Goal: Information Seeking & Learning: Understand process/instructions

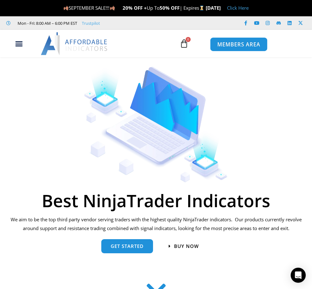
click at [231, 42] on span "MEMBERS AREA" at bounding box center [238, 44] width 43 height 5
click at [22, 46] on icon "Menu Toggle" at bounding box center [19, 44] width 8 height 8
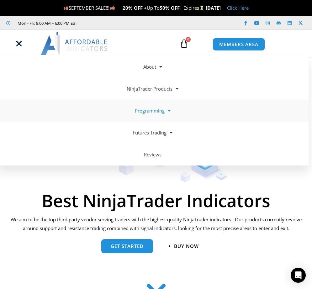
click at [144, 113] on link "Programming" at bounding box center [153, 111] width 312 height 22
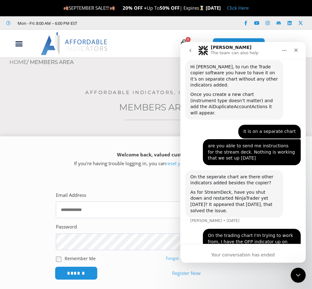
scroll to position [708, 0]
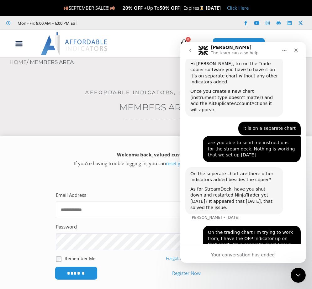
type input "**********"
click at [86, 274] on input "******" at bounding box center [76, 273] width 43 height 13
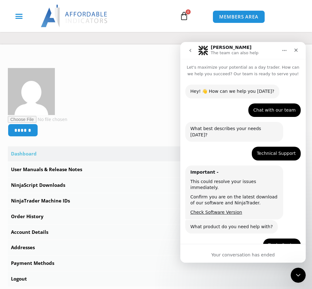
click at [21, 18] on icon "Menu Toggle" at bounding box center [19, 16] width 8 height 8
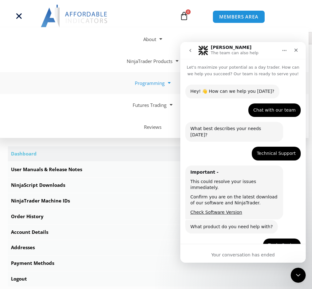
click at [145, 82] on link "Programming" at bounding box center [153, 83] width 312 height 22
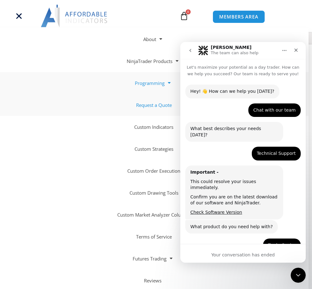
click at [140, 105] on link "Request a Quote" at bounding box center [153, 105] width 312 height 22
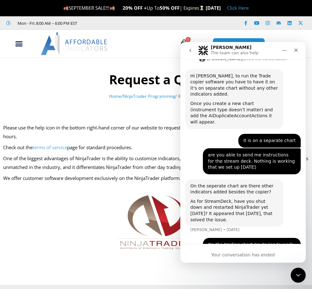
scroll to position [696, 0]
click at [156, 95] on link "NinjaTrader Programming" at bounding box center [149, 96] width 52 height 6
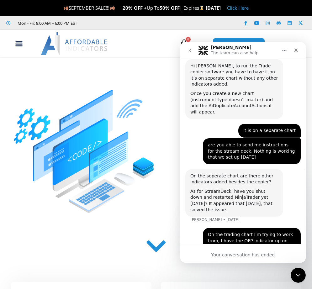
scroll to position [708, 0]
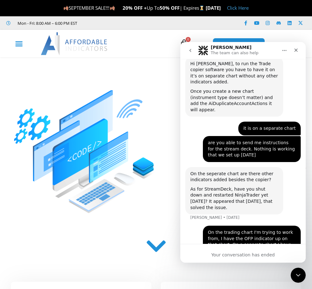
click at [21, 49] on div "Menu Toggle" at bounding box center [18, 44] width 31 height 12
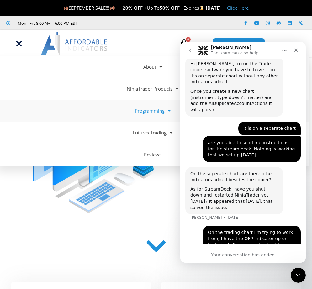
click at [158, 110] on link "Programming" at bounding box center [153, 111] width 312 height 22
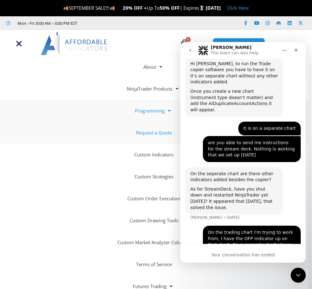
click at [149, 134] on link "Request a Quote" at bounding box center [153, 133] width 312 height 22
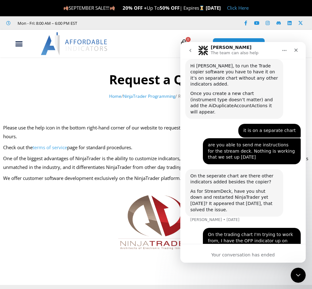
scroll to position [708, 0]
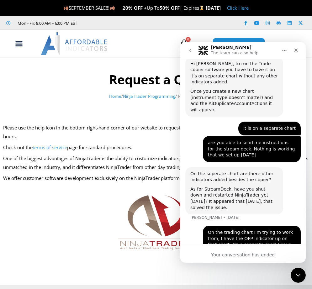
click at [61, 147] on link "terms of service" at bounding box center [50, 147] width 35 height 6
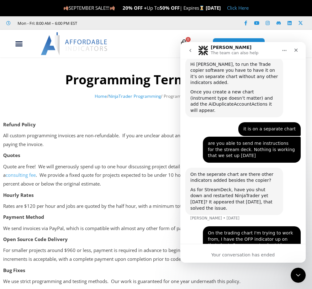
scroll to position [708, 0]
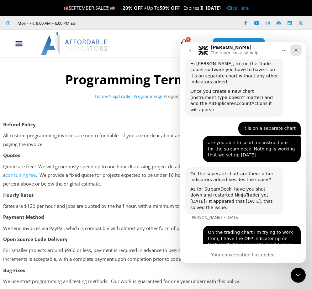
click at [294, 51] on icon "Close" at bounding box center [296, 50] width 5 height 5
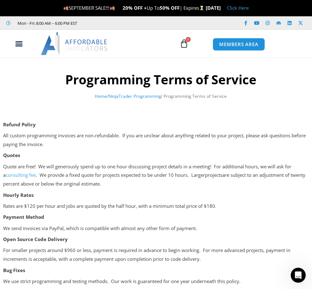
click at [26, 175] on link "consulting fee" at bounding box center [21, 175] width 30 height 6
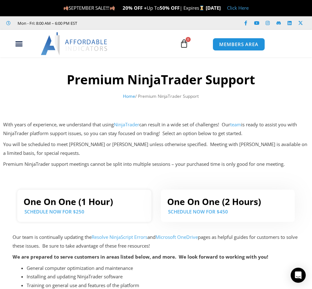
click at [54, 211] on link "SCHEDULE NOW FOR $250" at bounding box center [54, 212] width 60 height 6
